Goal: Information Seeking & Learning: Learn about a topic

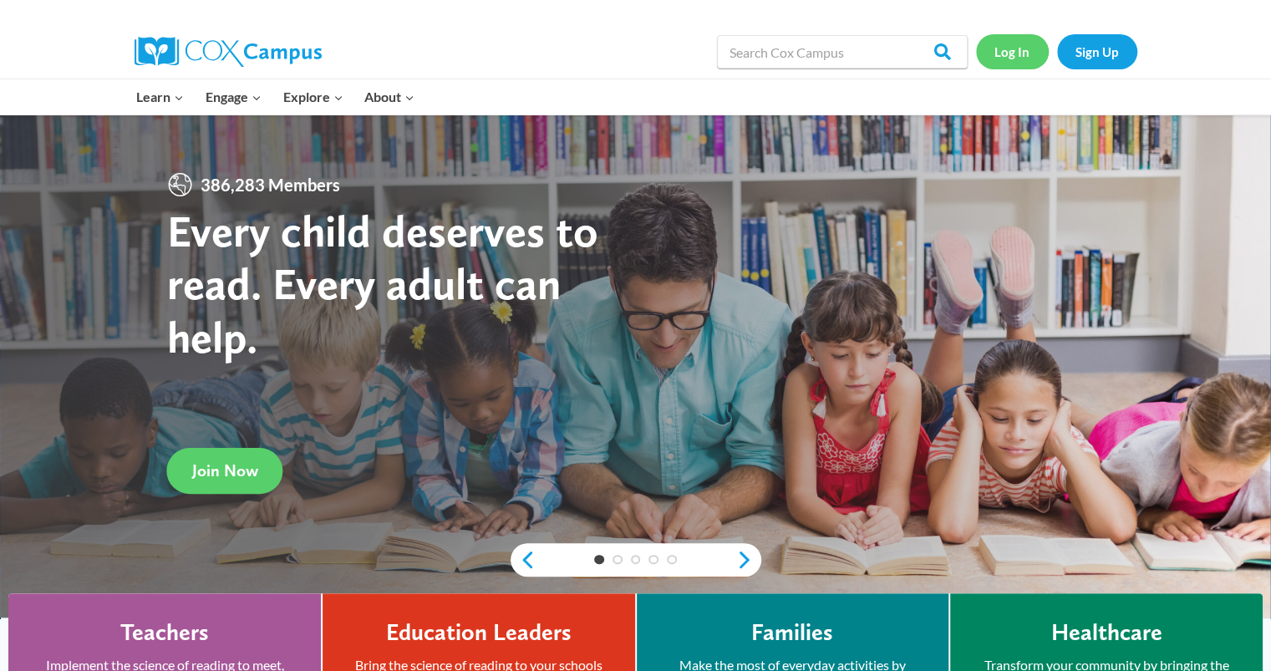
click at [1006, 49] on link "Log In" at bounding box center [1012, 51] width 73 height 34
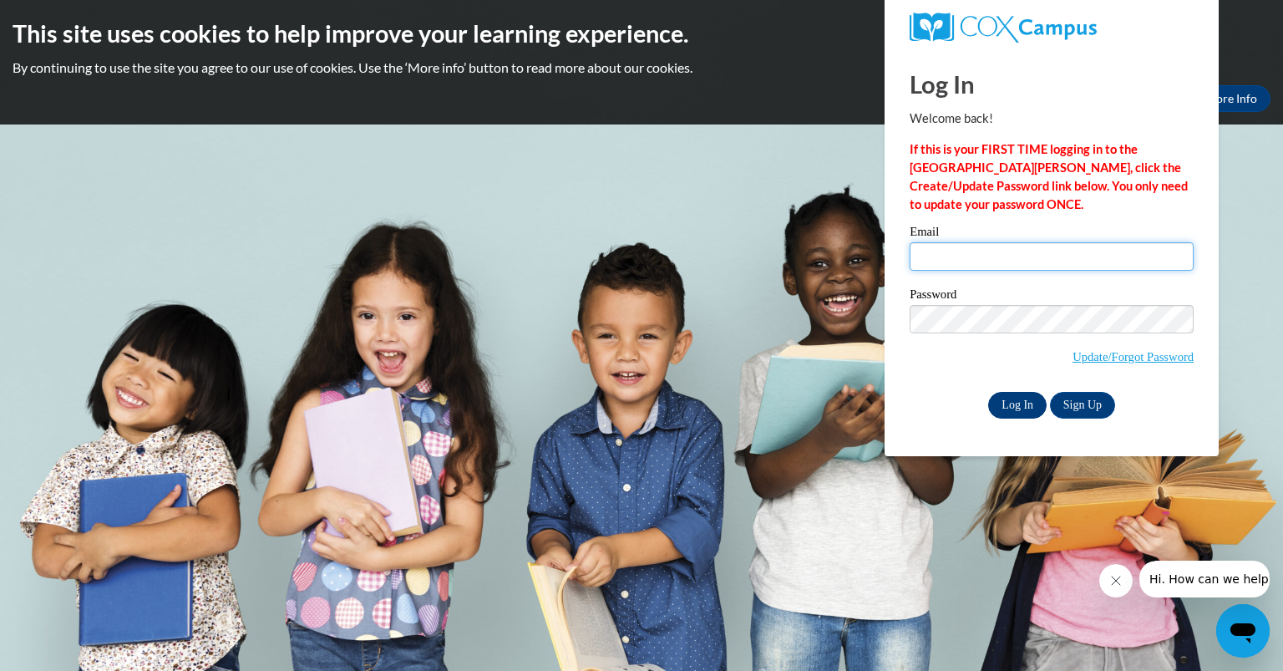
type input "lamerscrystal@aasd.k12.wi.us"
click at [1007, 401] on input "Log In" at bounding box center [1017, 405] width 58 height 27
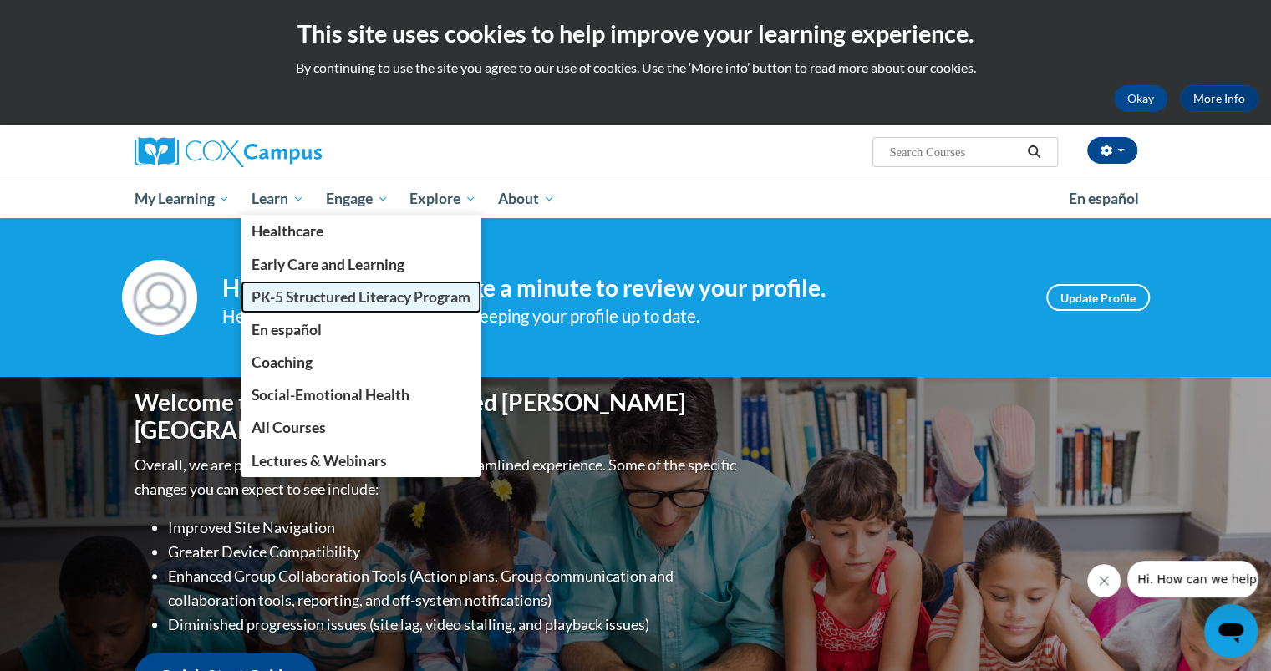
click at [294, 298] on span "PK-5 Structured Literacy Program" at bounding box center [360, 297] width 219 height 18
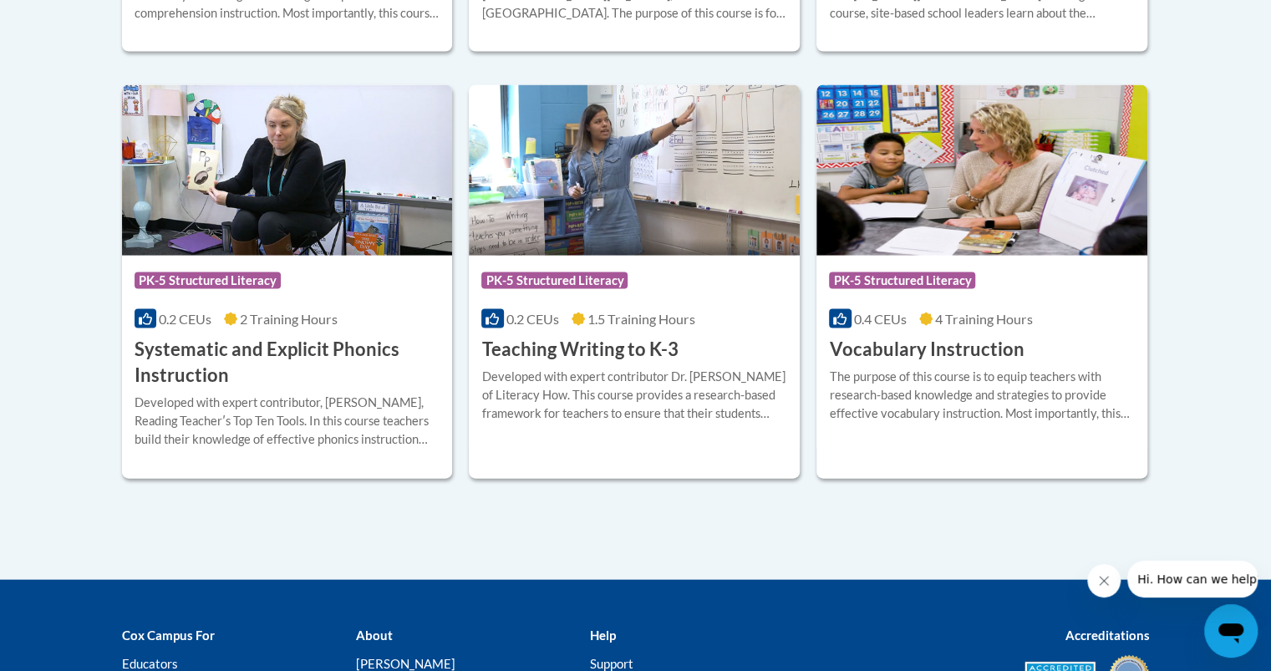
scroll to position [1909, 0]
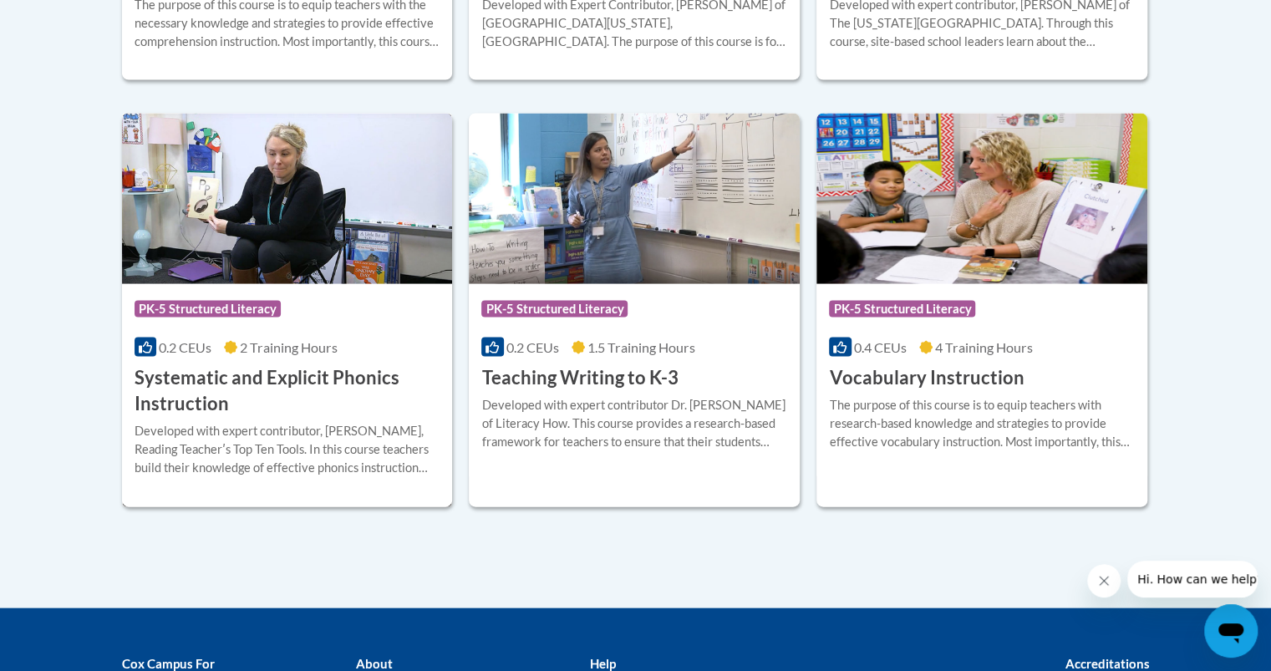
click at [257, 301] on span "PK-5 Structured Literacy" at bounding box center [207, 309] width 146 height 17
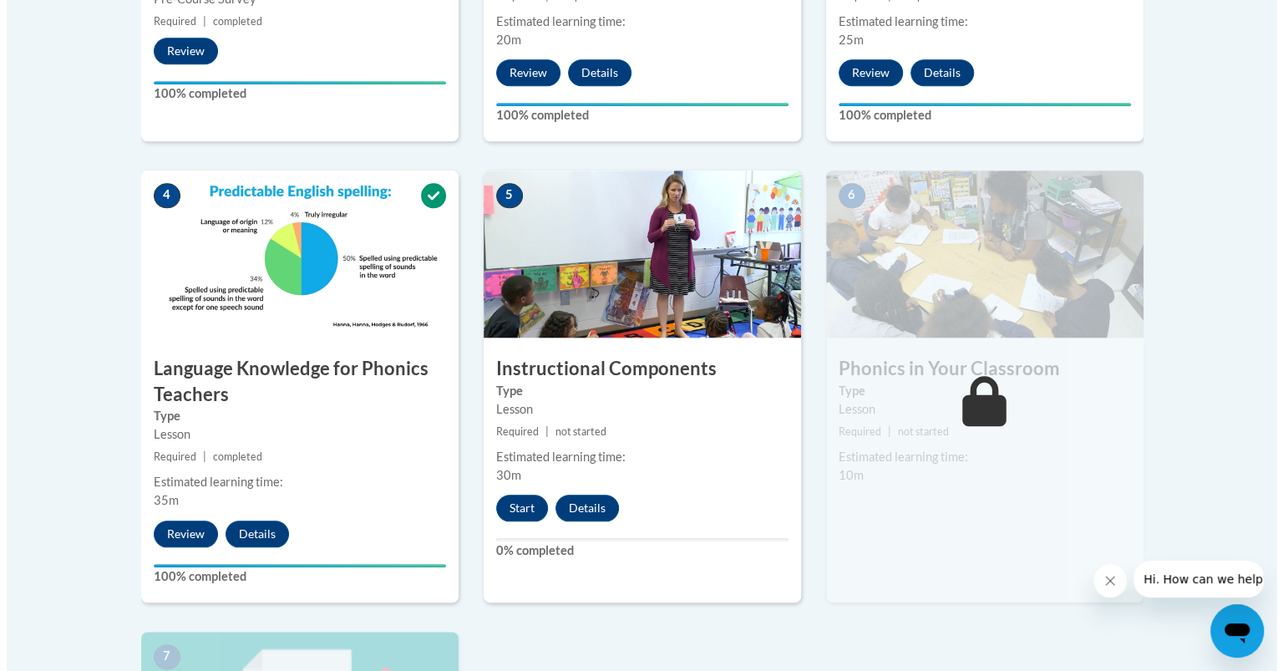
scroll to position [824, 0]
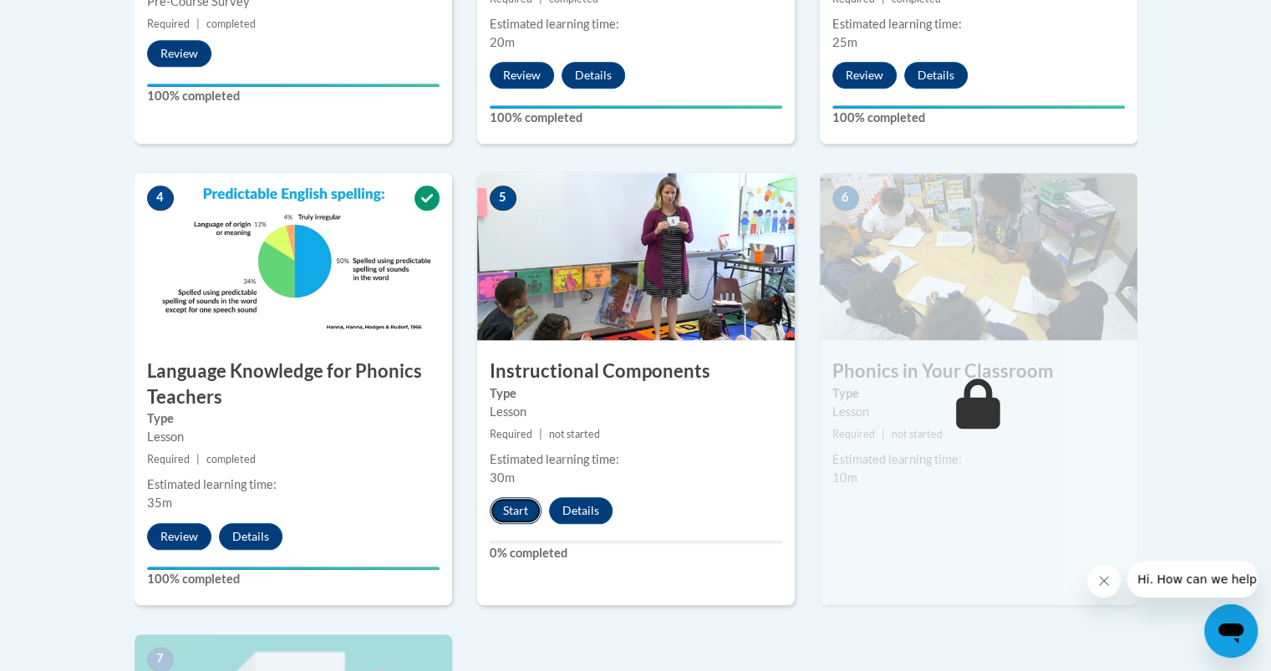
click at [508, 512] on button "Start" at bounding box center [516, 510] width 52 height 27
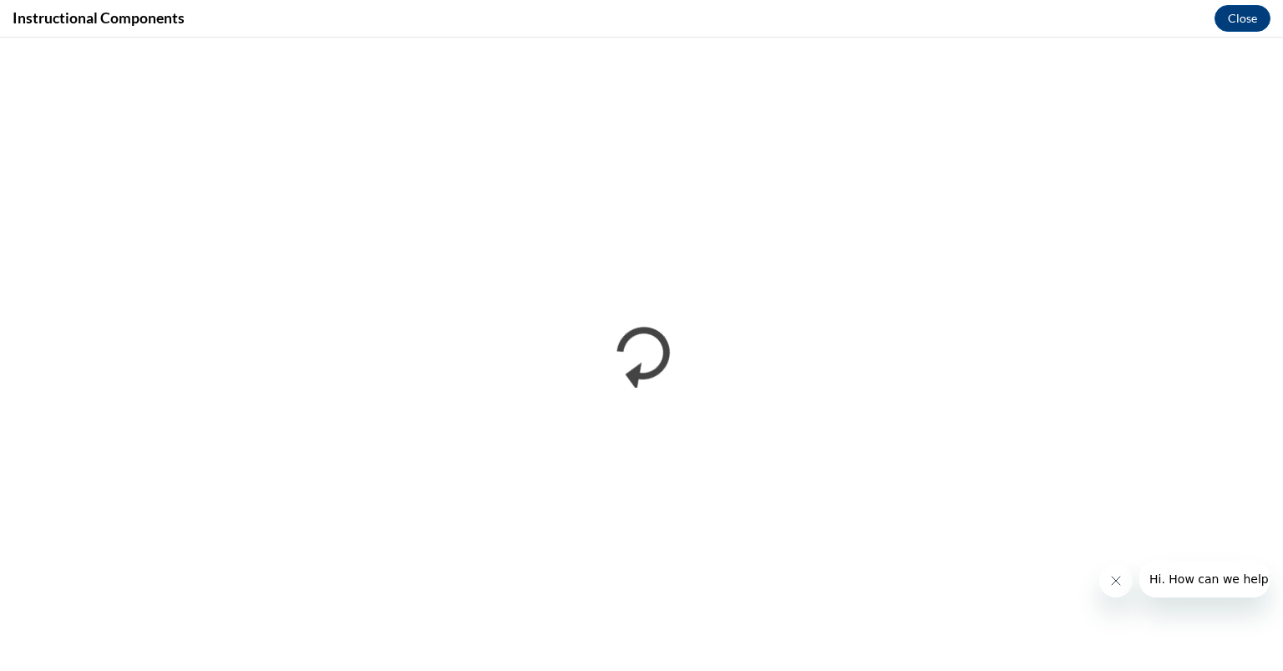
scroll to position [0, 0]
